Goal: Task Accomplishment & Management: Manage account settings

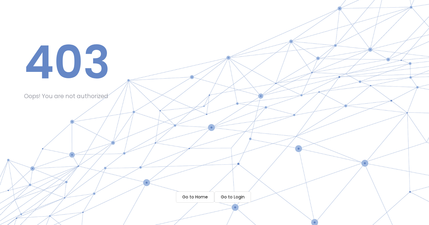
click at [201, 198] on m-button "Go to Home" at bounding box center [195, 196] width 38 height 11
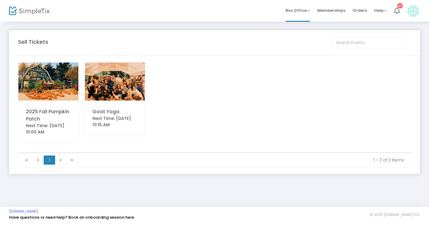
click at [54, 111] on div "2025 Fall Pumpkin Patch" at bounding box center [48, 115] width 45 height 14
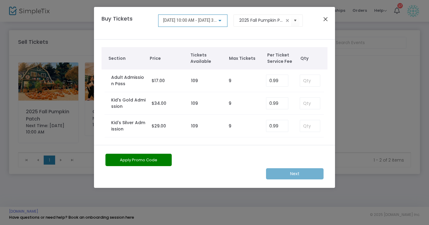
click at [326, 20] on button "Close" at bounding box center [326, 19] width 8 height 8
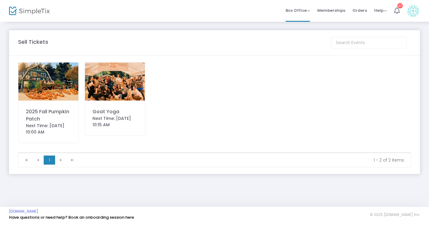
click at [101, 122] on div "Next Time: [DATE] 10:15 AM" at bounding box center [115, 121] width 45 height 13
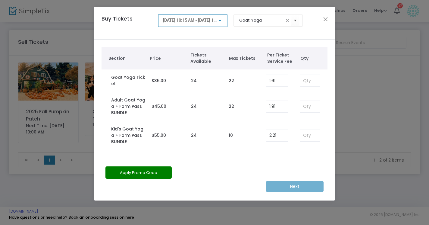
click at [219, 23] on div "[DATE] 10:15 AM - [DATE] 11:15 AM" at bounding box center [193, 19] width 60 height 11
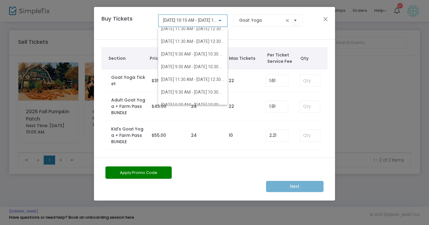
scroll to position [77, 0]
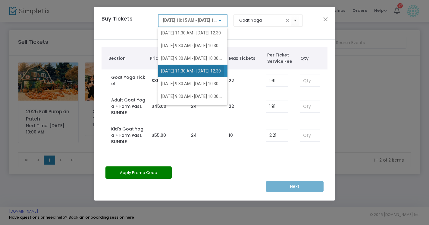
click at [178, 72] on span "[DATE] 11:30 AM - [DATE] 12:30 PM" at bounding box center [194, 70] width 67 height 5
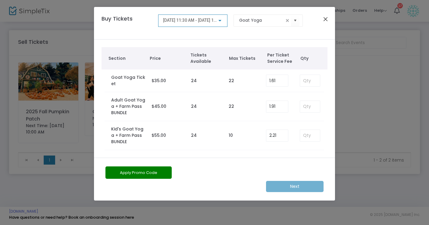
click at [325, 19] on button "Close" at bounding box center [326, 19] width 8 height 8
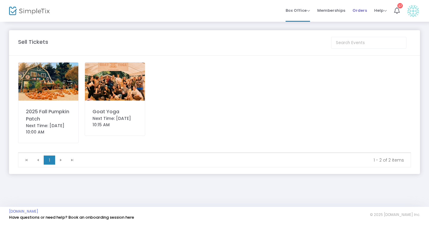
click at [357, 13] on span "Orders" at bounding box center [360, 10] width 14 height 15
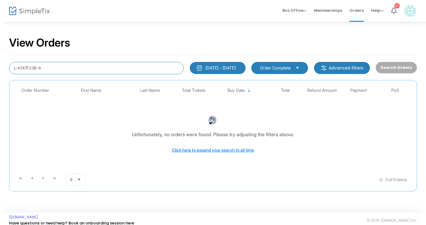
click at [101, 68] on input "L-A747F23B-A" at bounding box center [96, 68] width 175 height 12
paste input "L-F8AEE0D7-2"
type input "L-F8AEE0D7-2"
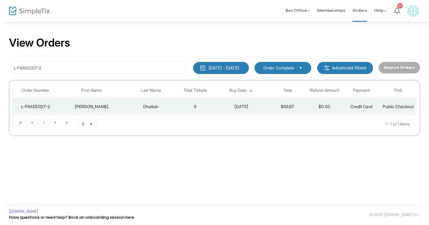
click at [155, 106] on div "Dhalluin" at bounding box center [151, 106] width 49 height 6
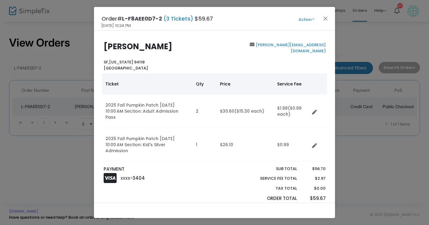
click at [314, 20] on button "Action" at bounding box center [306, 19] width 36 height 7
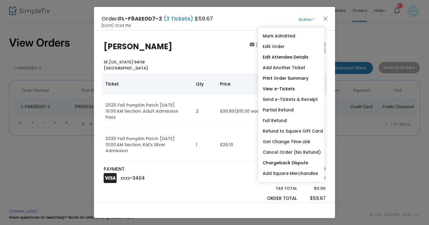
click at [283, 16] on div "Order# L-F8AEE0D7-2 (3 Tickets) $59.67 [DATE] 10:24 PM Action Mark Admitted Edi…" at bounding box center [214, 19] width 241 height 24
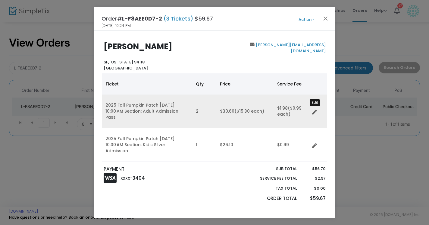
click at [315, 110] on icon "Data table" at bounding box center [314, 112] width 5 height 5
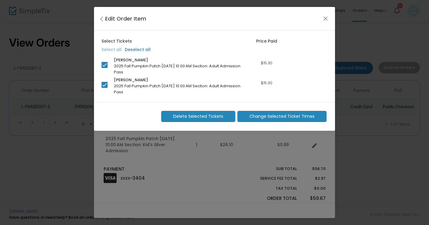
click at [261, 118] on span "Change Selected Ticket Times" at bounding box center [282, 116] width 65 height 6
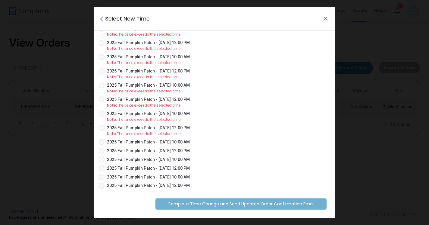
scroll to position [84, 0]
click at [103, 57] on span at bounding box center [102, 58] width 6 height 6
click at [102, 61] on input "2025 Fall Pumpkin Patch - [DATE] 10:00 AM" at bounding box center [101, 61] width 0 height 0
radio input "true"
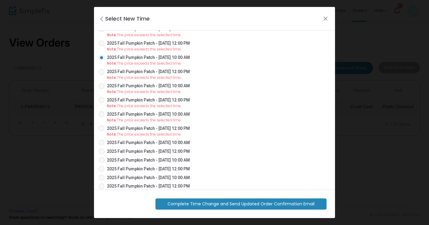
click at [102, 86] on span at bounding box center [102, 86] width 6 height 6
click at [102, 89] on input "2025 Fall Pumpkin Patch - [DATE] 10:00 AM" at bounding box center [101, 89] width 0 height 0
radio input "true"
click at [267, 203] on span "Complete Time Change and Send Updated Order Confirmation Email" at bounding box center [241, 203] width 147 height 6
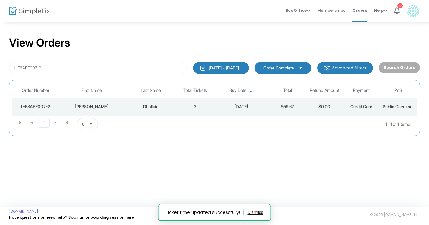
click at [158, 106] on div "Dhalluin" at bounding box center [151, 106] width 49 height 6
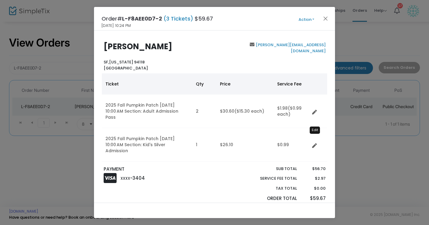
click at [315, 143] on icon "Data table" at bounding box center [314, 145] width 5 height 5
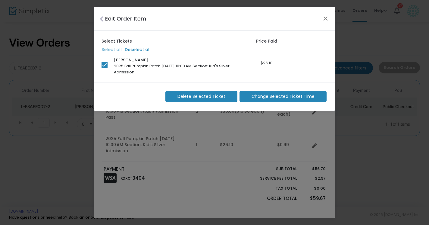
click at [258, 97] on span "Change Selected Ticket Time" at bounding box center [283, 96] width 63 height 6
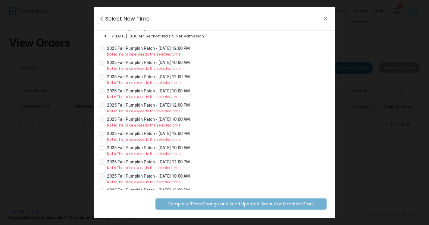
scroll to position [23, 0]
click at [101, 121] on span at bounding box center [102, 119] width 6 height 6
click at [101, 122] on input "2025 Fall Pumpkin Patch - [DATE] 10:00 AM" at bounding box center [101, 122] width 0 height 0
radio input "true"
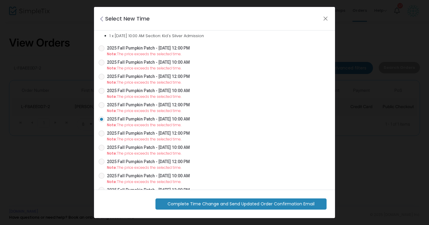
click at [254, 203] on span "Complete Time Change and Send Updated Order Confirmation Email" at bounding box center [241, 203] width 147 height 6
